Goal: Task Accomplishment & Management: Manage account settings

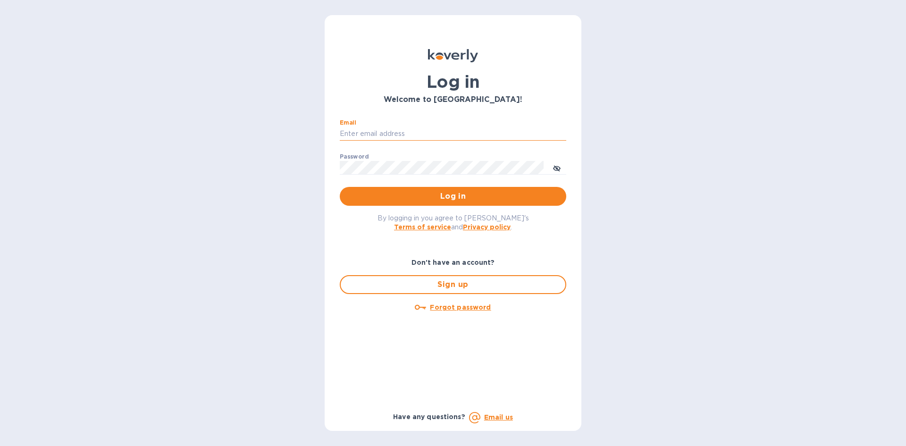
click at [452, 127] on input "Email" at bounding box center [453, 134] width 227 height 14
type input "carolina@dryfarmwines.com"
click at [418, 202] on button "Log in" at bounding box center [453, 196] width 227 height 19
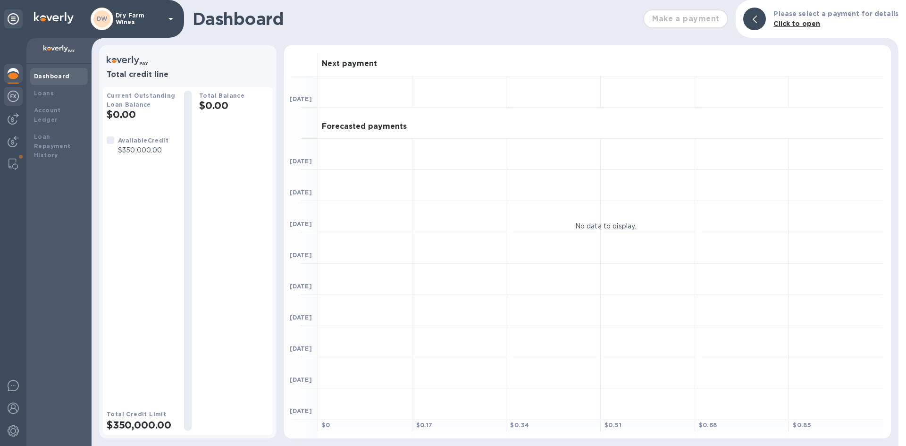
click at [12, 92] on img at bounding box center [13, 96] width 11 height 11
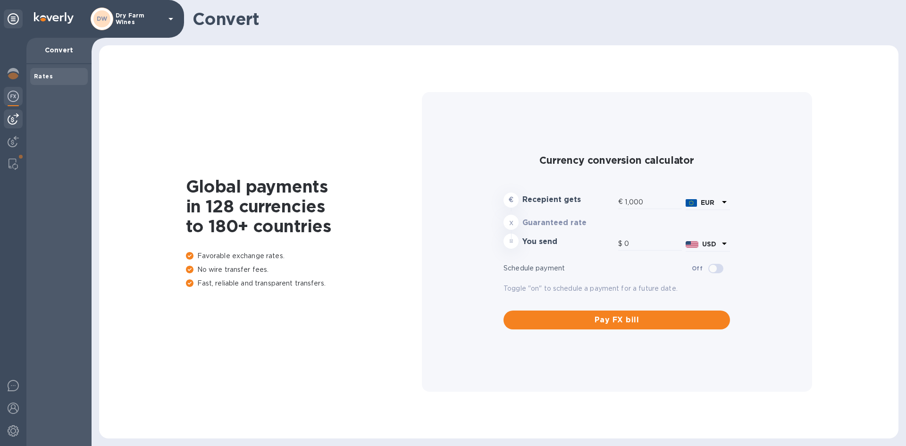
click at [18, 122] on div at bounding box center [13, 119] width 19 height 19
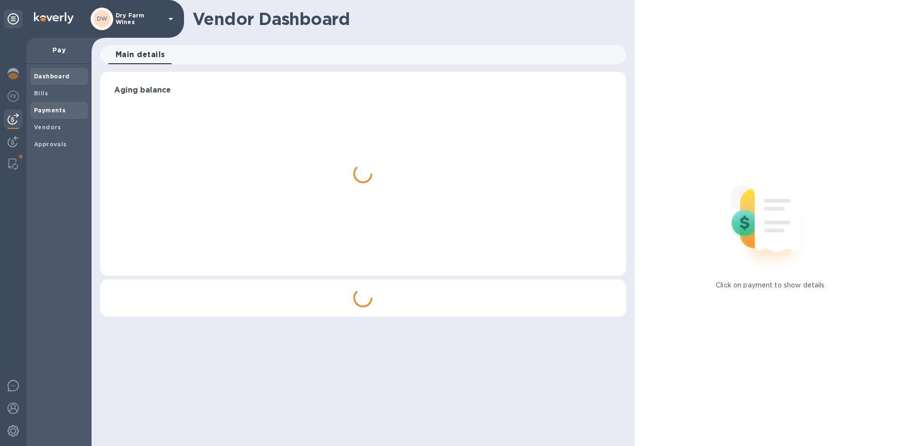
click at [40, 115] on span "Payments" at bounding box center [50, 110] width 32 height 9
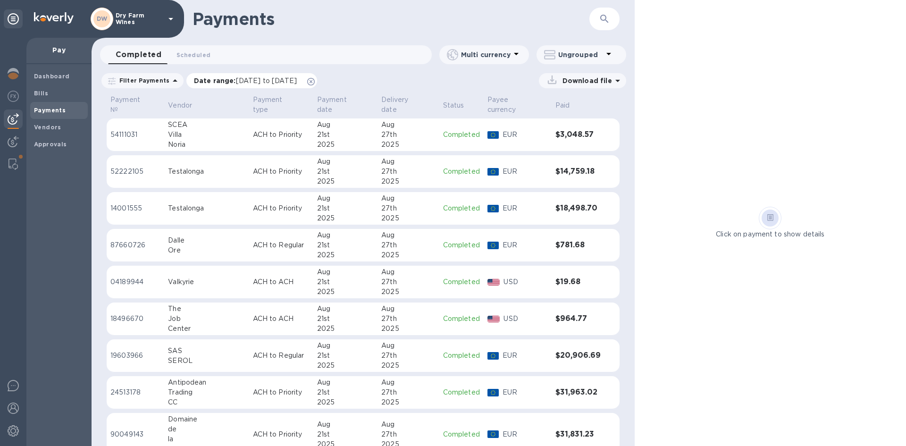
drag, startPoint x: 336, startPoint y: 84, endPoint x: 300, endPoint y: 53, distance: 47.5
click at [315, 84] on icon at bounding box center [311, 82] width 8 height 8
click at [600, 15] on icon "button" at bounding box center [604, 18] width 11 height 11
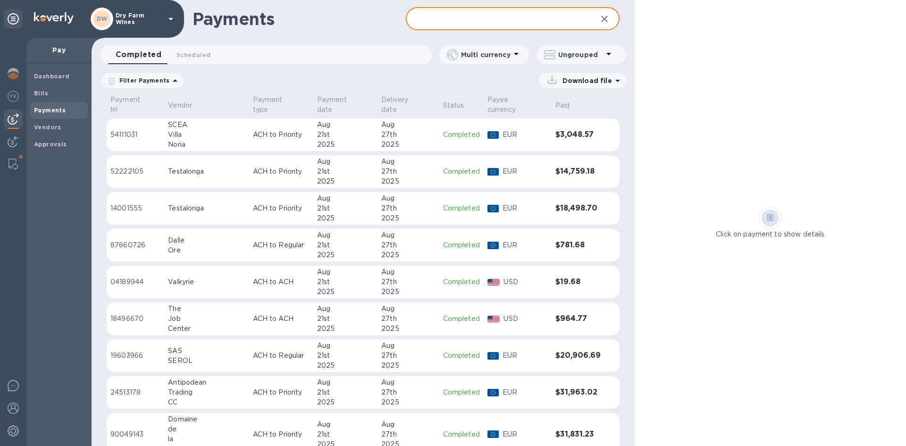
paste input "1000265645"
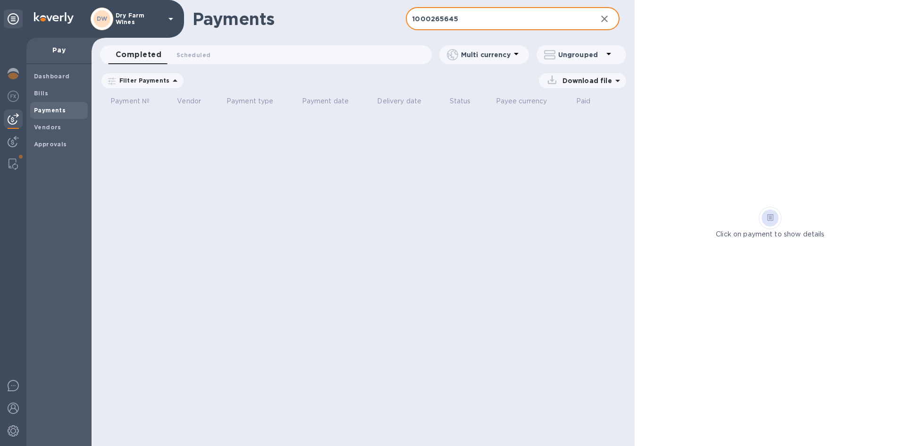
drag, startPoint x: 460, startPoint y: 13, endPoint x: 290, endPoint y: 21, distance: 170.6
click at [290, 21] on div "Payments 1000265645 ​" at bounding box center [363, 19] width 543 height 38
type input "h"
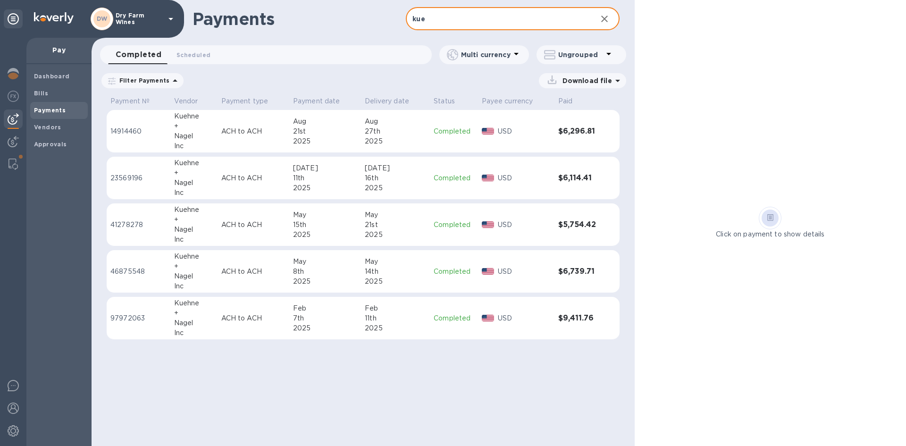
type input "kue"
click at [314, 316] on div "7th" at bounding box center [325, 318] width 64 height 10
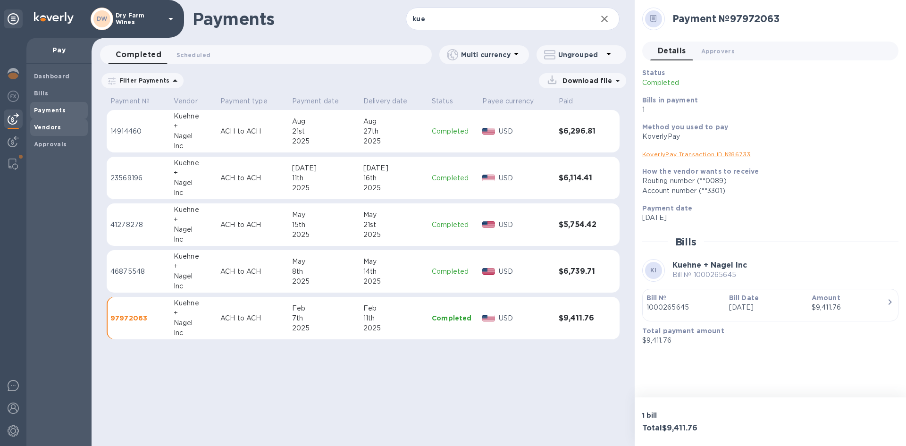
click at [49, 127] on b "Vendors" at bounding box center [47, 127] width 27 height 7
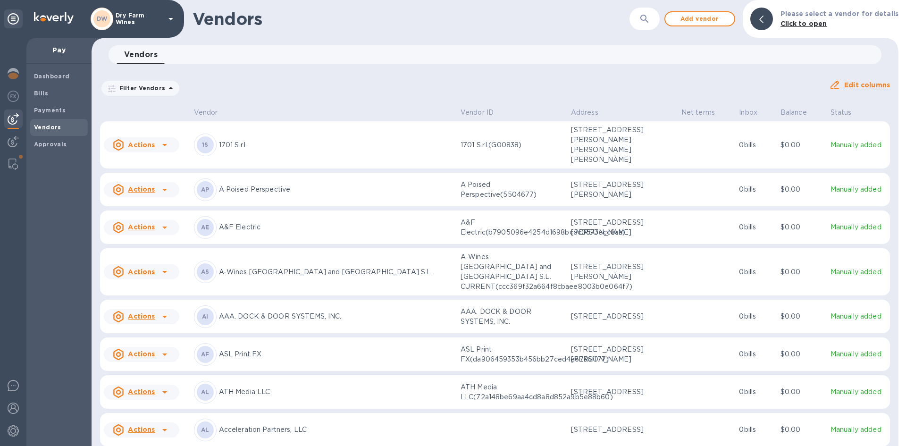
click at [641, 17] on button "button" at bounding box center [644, 19] width 23 height 23
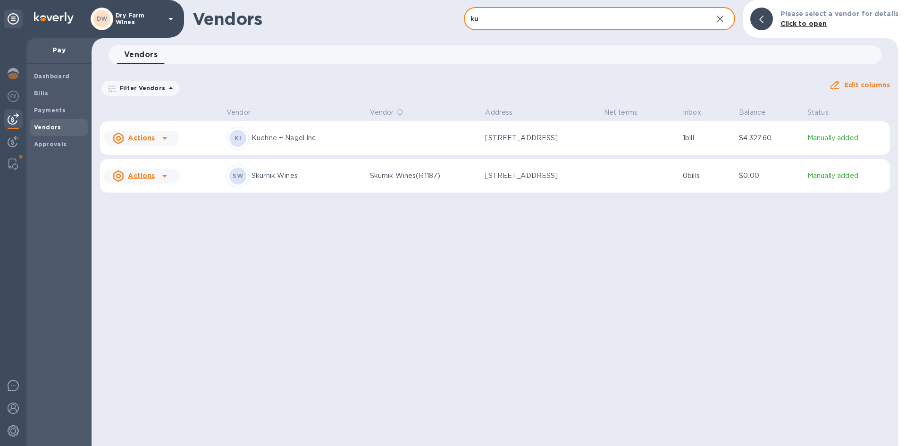
type input "ku"
click at [273, 141] on p "Kuehne + Nagel Inc" at bounding box center [307, 138] width 111 height 10
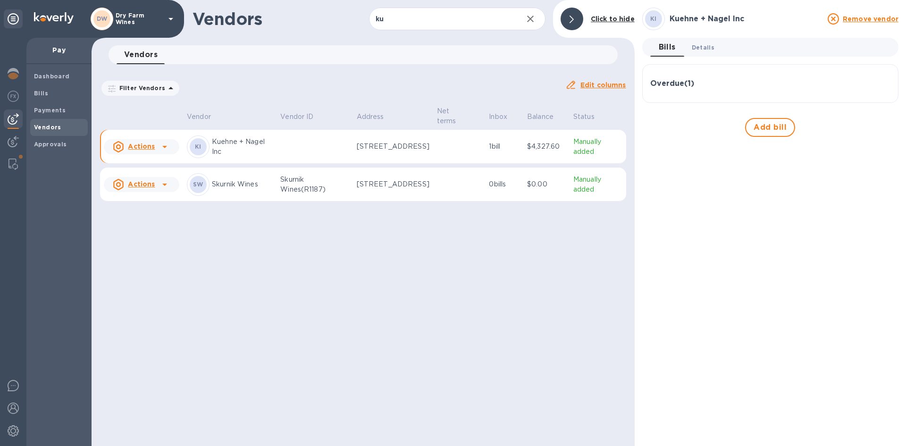
click at [703, 45] on span "Details 0" at bounding box center [703, 47] width 23 height 10
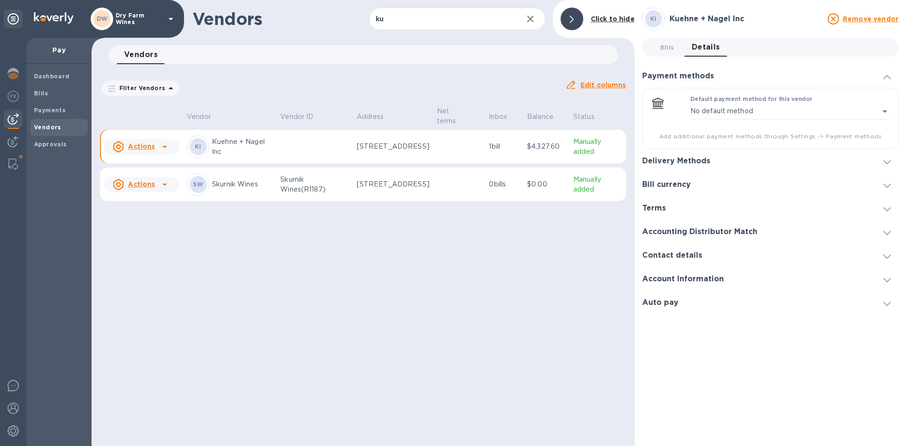
click at [775, 158] on div "Delivery Methods" at bounding box center [770, 161] width 256 height 24
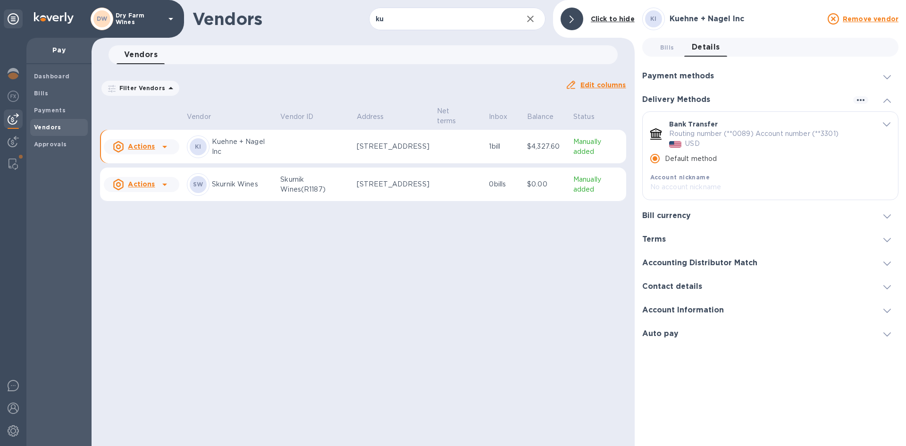
click at [886, 125] on icon "default-method" at bounding box center [887, 124] width 8 height 4
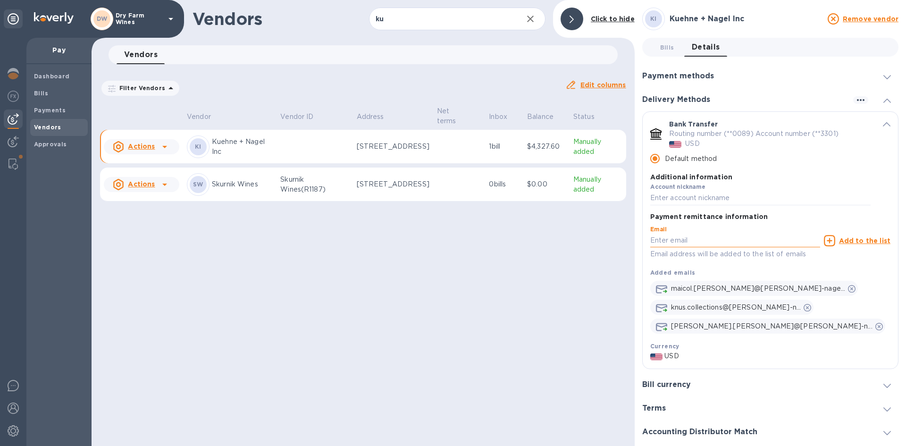
paste input "[EMAIL_ADDRESS][PERSON_NAME][DOMAIN_NAME]"
type input "[EMAIL_ADDRESS][PERSON_NAME][DOMAIN_NAME]"
click at [857, 240] on u "Add to the list" at bounding box center [864, 241] width 51 height 8
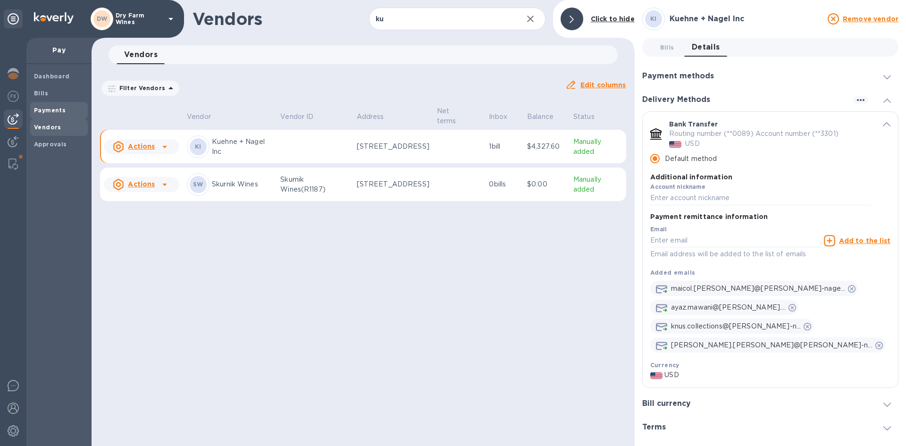
click at [44, 108] on b "Payments" at bounding box center [50, 110] width 32 height 7
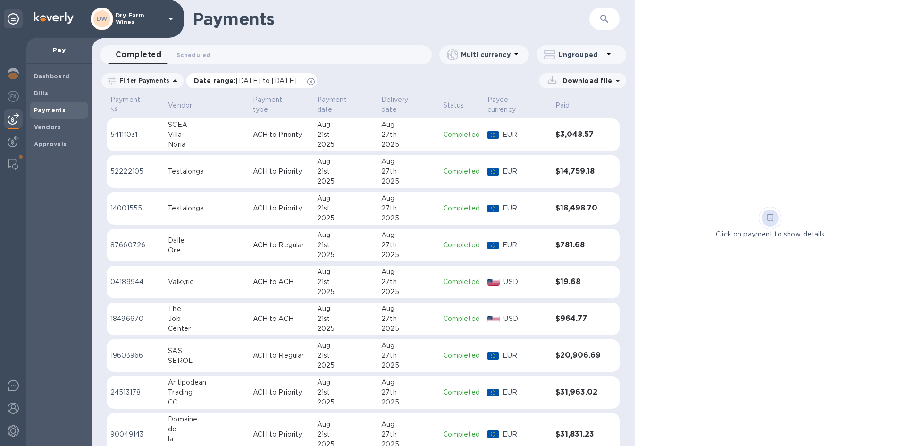
click at [315, 83] on icon at bounding box center [311, 82] width 8 height 8
click at [600, 14] on icon "button" at bounding box center [604, 18] width 11 height 11
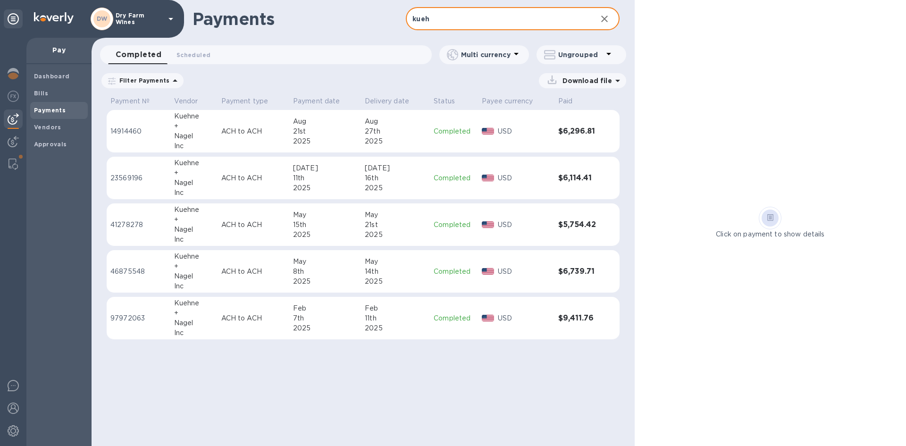
type input "kueh"
click at [417, 325] on div "2025" at bounding box center [395, 328] width 61 height 10
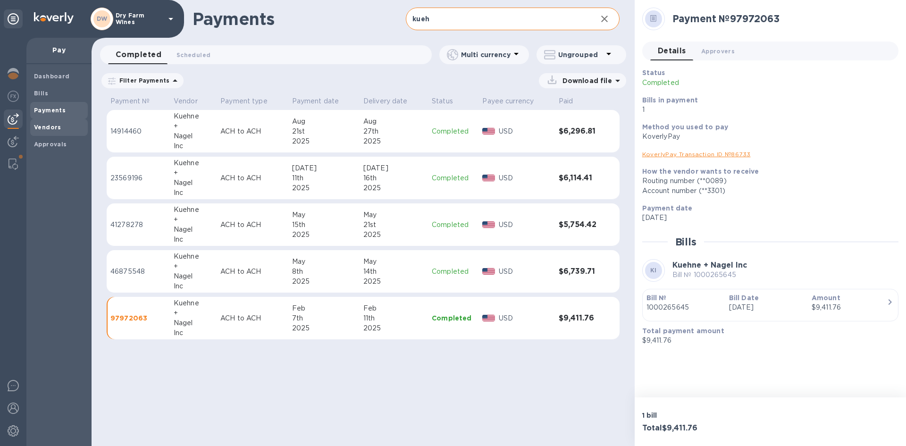
click at [49, 128] on b "Vendors" at bounding box center [47, 127] width 27 height 7
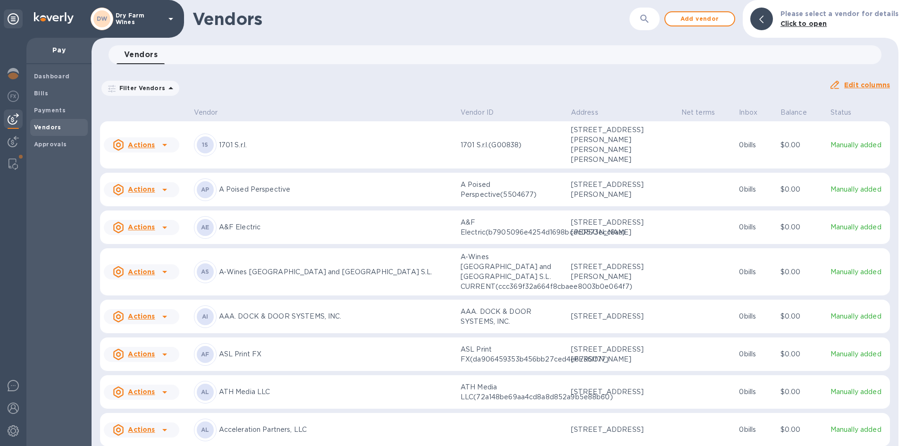
click at [645, 22] on icon "button" at bounding box center [644, 18] width 11 height 11
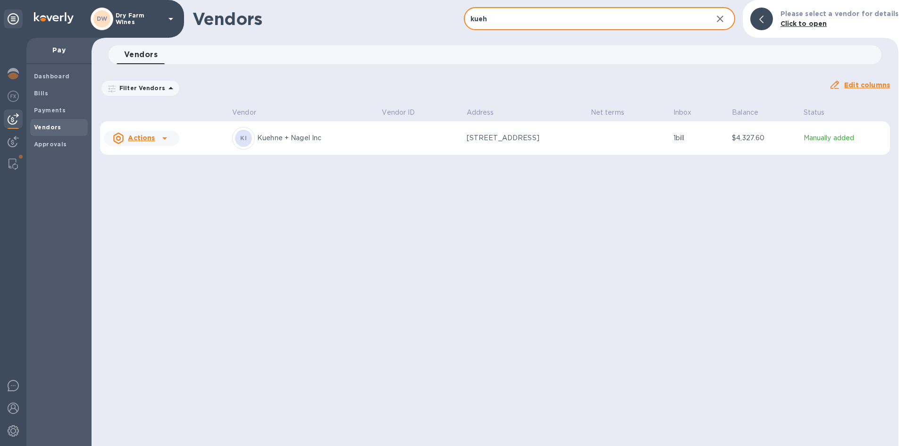
type input "kueh"
click at [272, 147] on div "KI [PERSON_NAME] + [PERSON_NAME] Inc" at bounding box center [303, 138] width 142 height 23
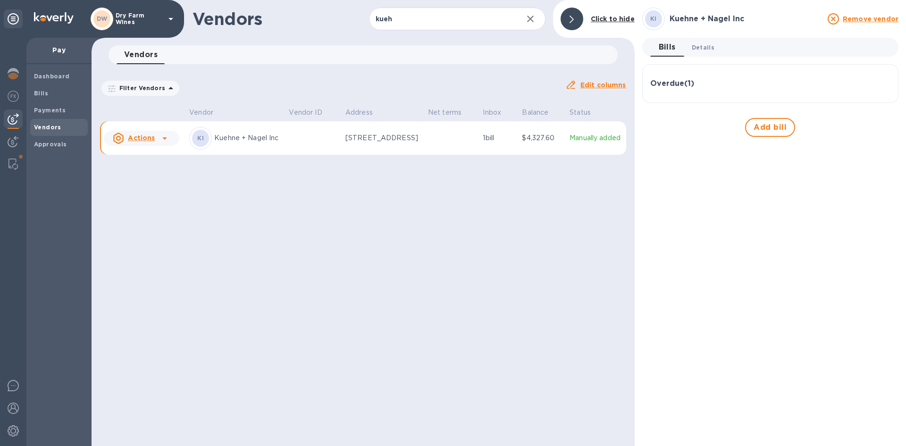
click at [707, 52] on span "Details 0" at bounding box center [703, 47] width 23 height 10
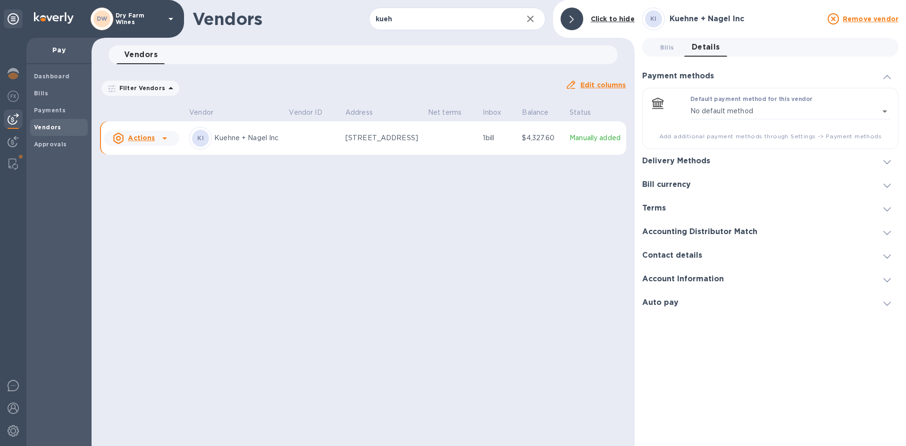
click at [736, 163] on div "Delivery Methods" at bounding box center [770, 161] width 256 height 24
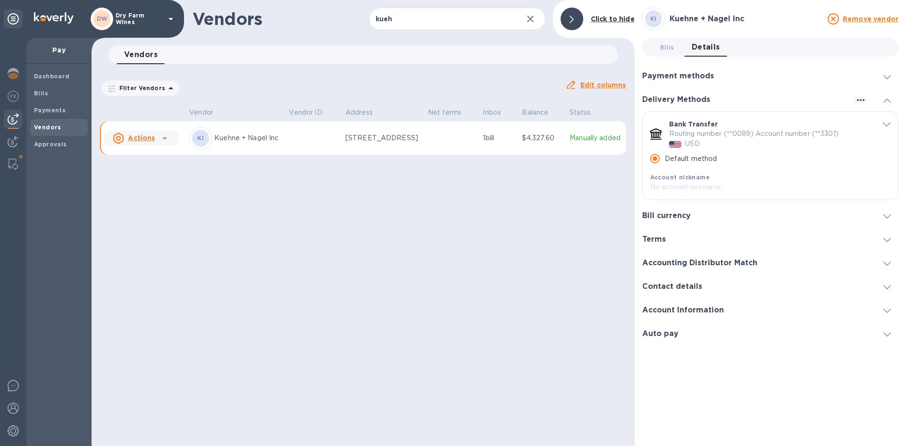
click at [885, 121] on span "default-method" at bounding box center [887, 123] width 8 height 9
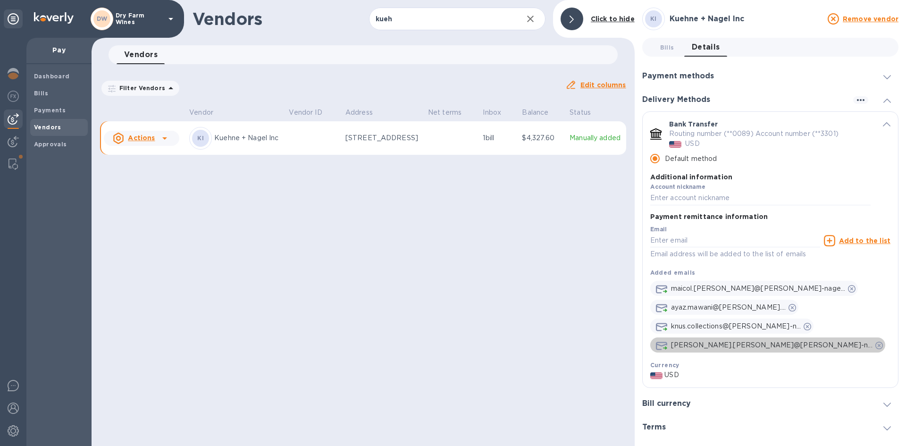
click at [876, 345] on icon "default-method" at bounding box center [880, 346] width 8 height 8
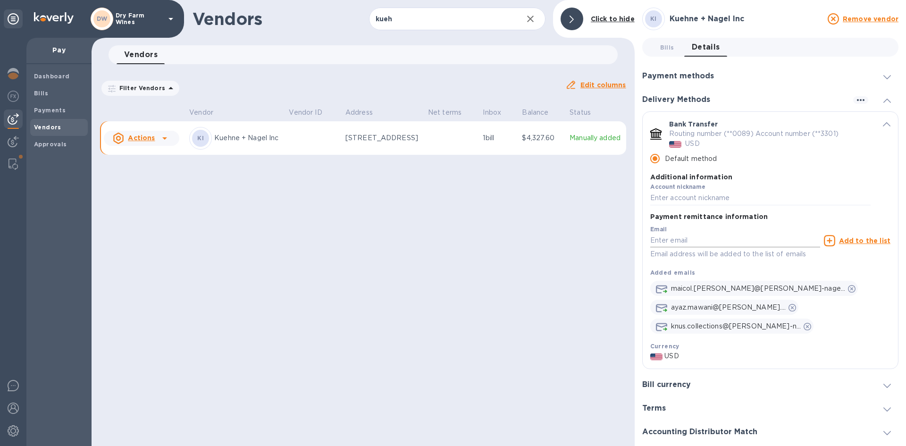
click at [744, 240] on input "default-method" at bounding box center [735, 241] width 170 height 14
paste input "[EMAIL_ADDRESS][PERSON_NAME][DOMAIN_NAME]"
type input "[EMAIL_ADDRESS][PERSON_NAME][DOMAIN_NAME]"
click at [847, 240] on u "Add to the list" at bounding box center [864, 241] width 51 height 8
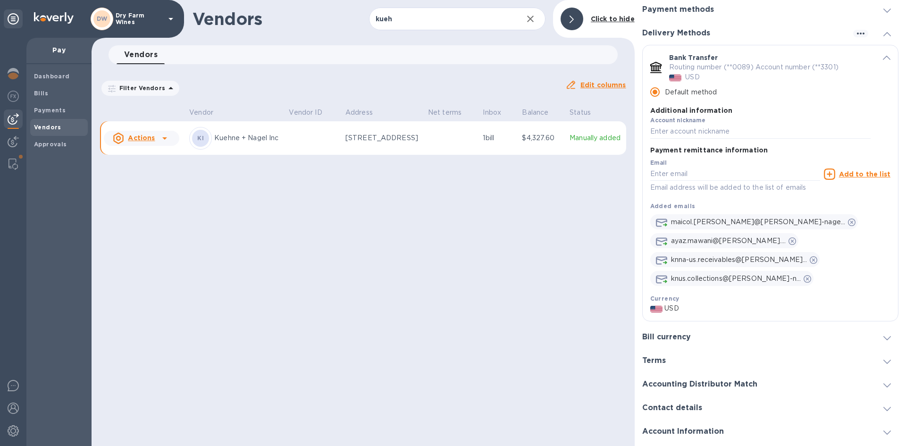
scroll to position [87, 0]
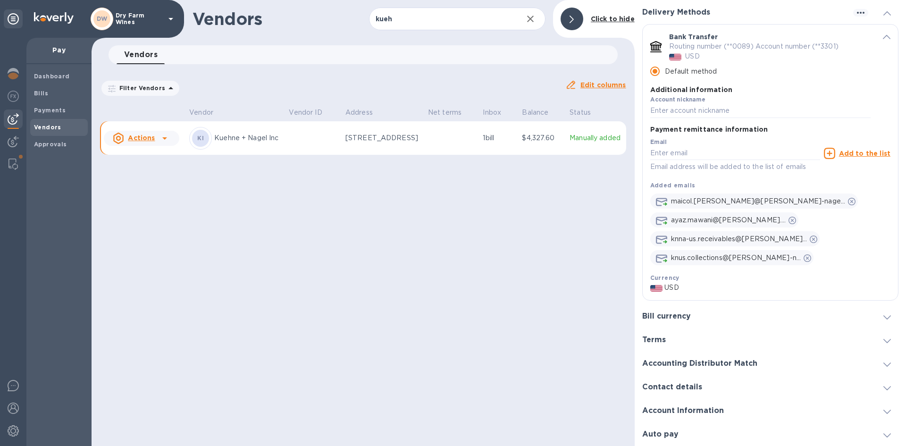
click at [487, 264] on div "Vendors kueh ​ Add vendor Click to hide Vendors 0 Filter Vendors Auto pay: All …" at bounding box center [363, 223] width 543 height 446
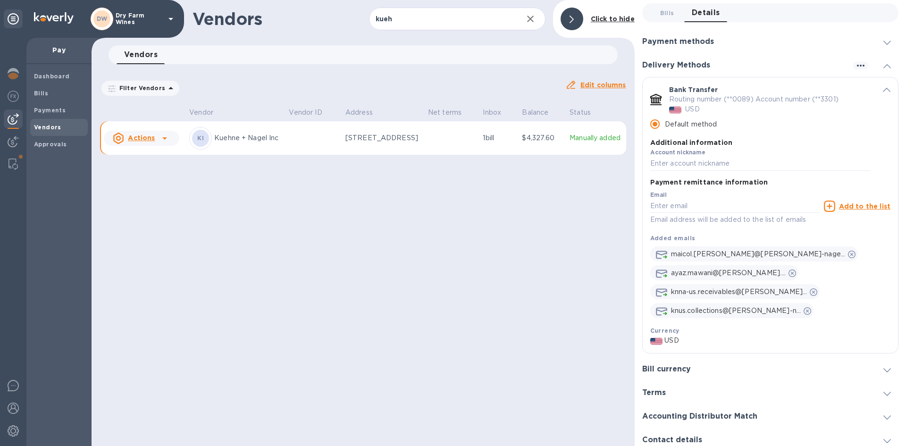
scroll to position [0, 0]
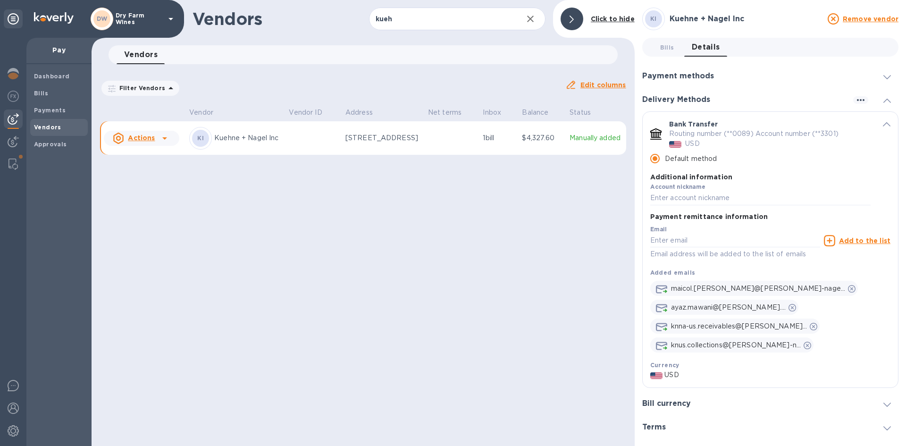
drag, startPoint x: 887, startPoint y: 124, endPoint x: 884, endPoint y: 118, distance: 7.0
click at [886, 124] on div "Bank Transfer Routing number (**0089) Account number (**3301) USD Default metho…" at bounding box center [770, 163] width 255 height 103
click at [883, 123] on icon "default-method" at bounding box center [887, 124] width 8 height 4
